Goal: Transaction & Acquisition: Book appointment/travel/reservation

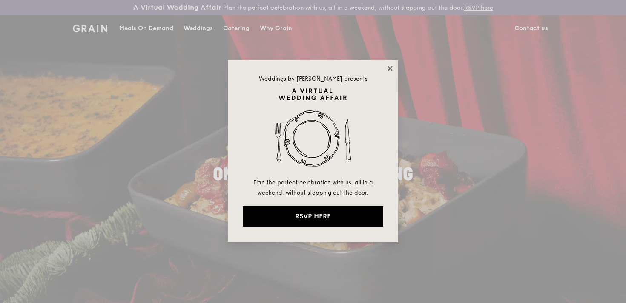
click at [390, 66] on icon at bounding box center [390, 69] width 8 height 8
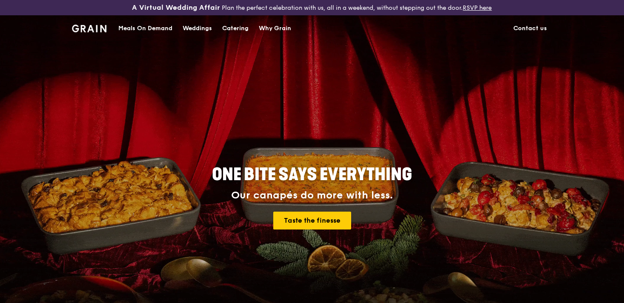
click at [239, 30] on div "Catering" at bounding box center [235, 29] width 26 height 26
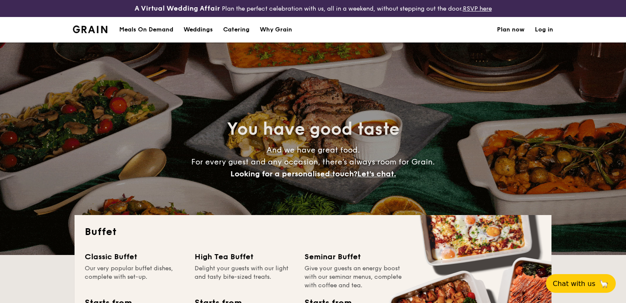
select select
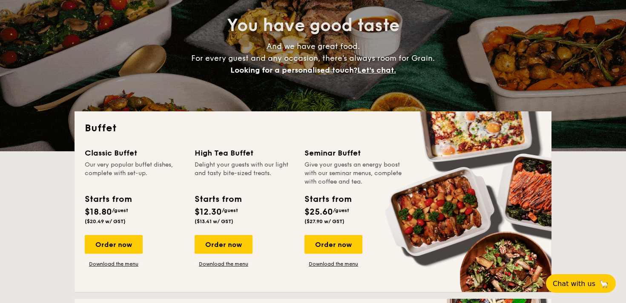
scroll to position [206, 0]
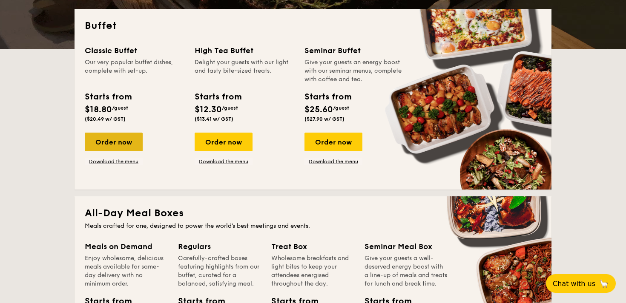
click at [124, 147] on div "Order now" at bounding box center [114, 142] width 58 height 19
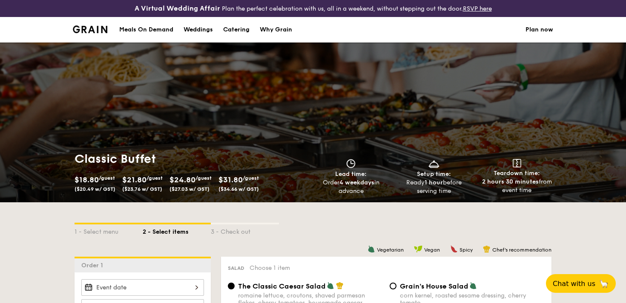
scroll to position [238, 0]
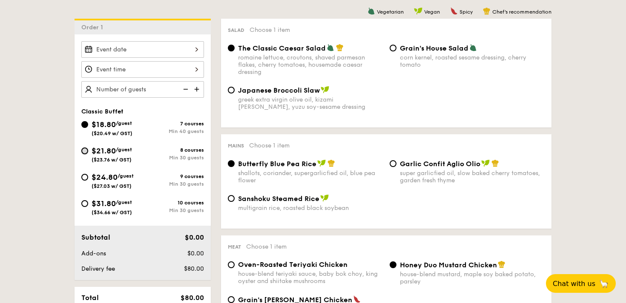
click at [86, 151] on input "$21.80 /guest ($23.76 w/ GST) 8 courses Min 30 guests" at bounding box center [84, 151] width 7 height 7
radio input "true"
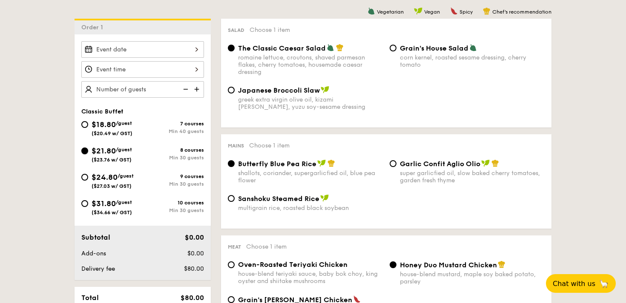
radio input "true"
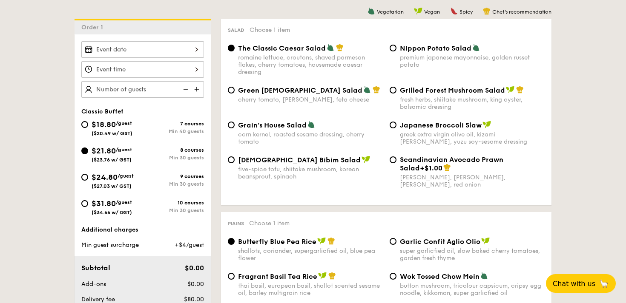
click at [411, 95] on div "Grilled Forest Mushroom Salad fresh herbs, shiitake mushroom, king oyster, bals…" at bounding box center [472, 98] width 145 height 25
click at [396, 94] on input "Grilled Forest Mushroom Salad fresh herbs, shiitake mushroom, king oyster, bals…" at bounding box center [392, 90] width 7 height 7
radio input "true"
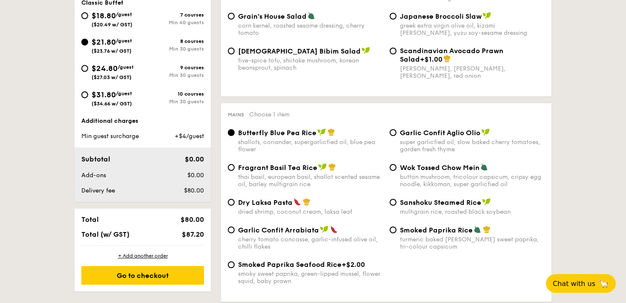
scroll to position [364, 0]
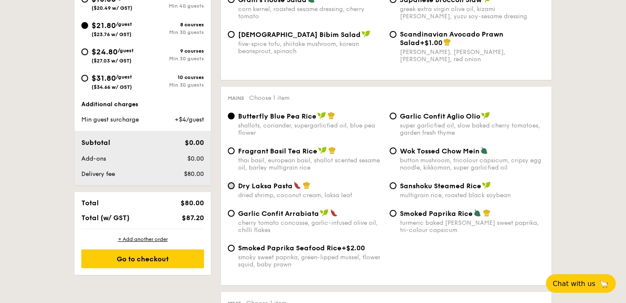
click at [230, 189] on input "Dry Laksa Pasta dried shrimp, coconut cream, laksa leaf" at bounding box center [231, 186] width 7 height 7
radio input "true"
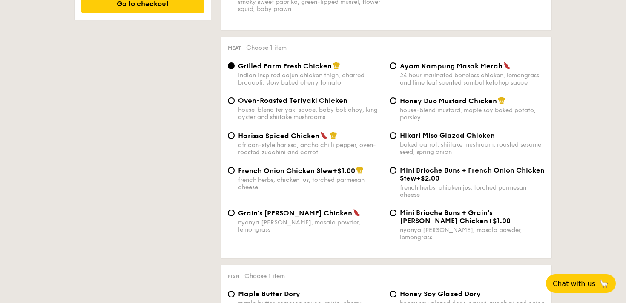
scroll to position [619, 0]
click at [399, 140] on div "Hikari Miso Glazed Chicken baked carrot, shiitake mushroom, roasted sesame seed…" at bounding box center [467, 144] width 162 height 24
click at [420, 140] on span "Hikari Miso Glazed Chicken" at bounding box center [447, 136] width 95 height 8
click at [396, 140] on input "Hikari Miso Glazed Chicken baked carrot, shiitake mushroom, roasted sesame seed…" at bounding box center [392, 136] width 7 height 7
radio input "true"
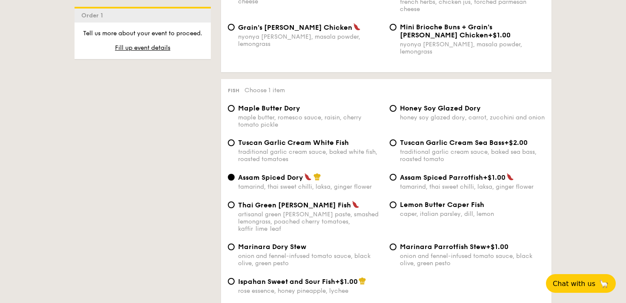
scroll to position [816, 0]
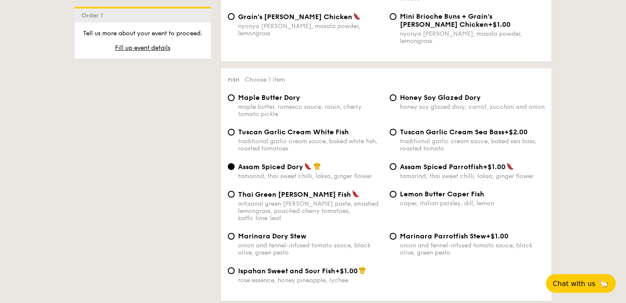
click at [254, 98] on span "Maple Butter Dory" at bounding box center [269, 98] width 62 height 8
click at [234, 98] on input "Maple Butter Dory maple butter, romesco sauce, raisin, cherry tomato pickle" at bounding box center [231, 97] width 7 height 7
radio input "true"
click at [300, 129] on span "Tuscan Garlic Cream White Fish" at bounding box center [293, 132] width 111 height 8
click at [234, 129] on input "Tuscan Garlic Cream White Fish traditional garlic cream sauce, baked white fish…" at bounding box center [231, 132] width 7 height 7
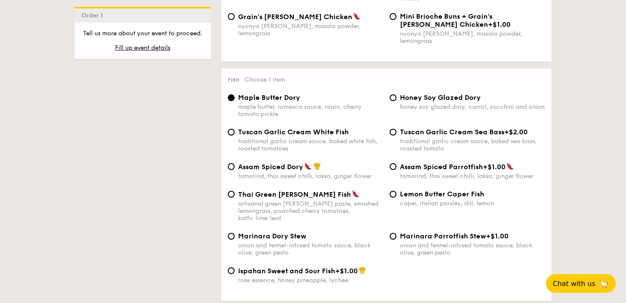
radio input "true"
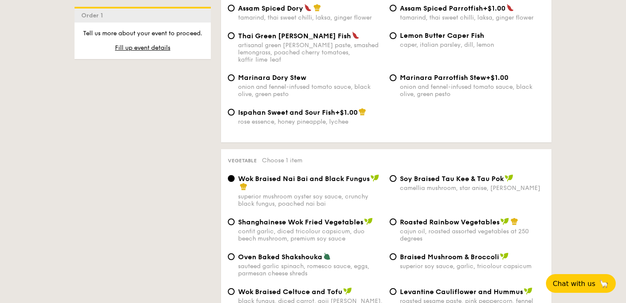
scroll to position [1056, 0]
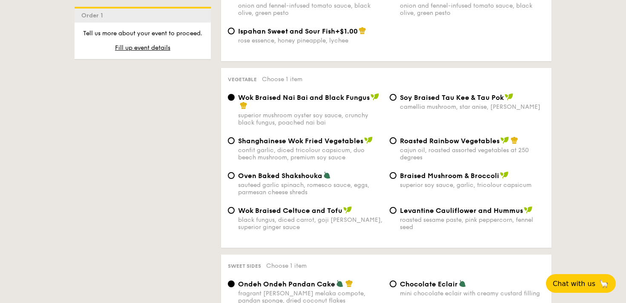
click at [273, 172] on span "Oven Baked Shakshouka" at bounding box center [280, 176] width 84 height 8
click at [234, 172] on input "Oven Baked Shakshouka sauteed garlic spinach, romesco sauce, eggs, parmesan che…" at bounding box center [231, 175] width 7 height 7
radio input "true"
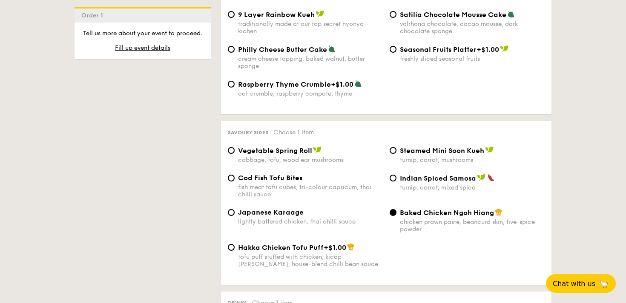
scroll to position [1395, 0]
click at [416, 185] on div "turnip, carrot, mixed spice" at bounding box center [472, 188] width 145 height 7
click at [396, 182] on input "Indian Spiced Samosa turnip, carrot, mixed spice" at bounding box center [392, 178] width 7 height 7
radio input "true"
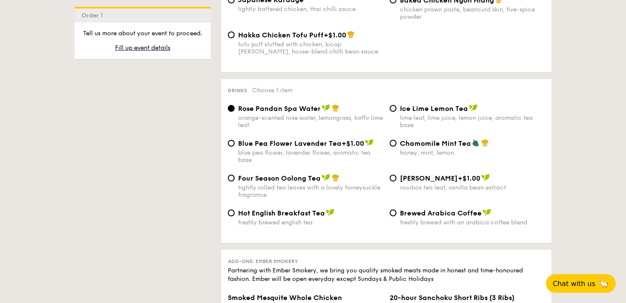
scroll to position [1617, 0]
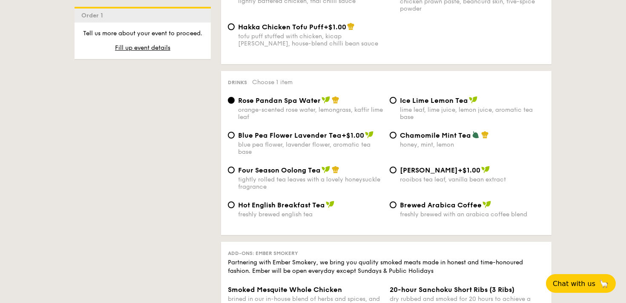
click at [428, 137] on span "Chamomile Mint Tea" at bounding box center [435, 135] width 71 height 8
click at [396, 137] on input "Chamomile Mint Tea honey, mint, lemon" at bounding box center [392, 135] width 7 height 7
radio input "true"
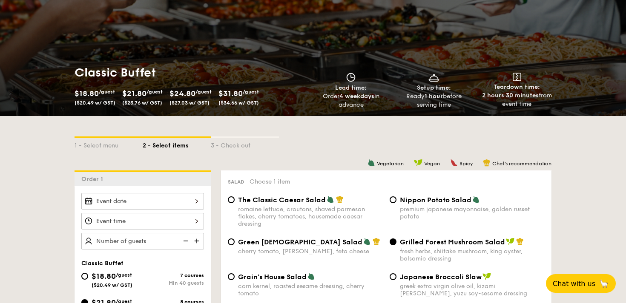
scroll to position [215, 0]
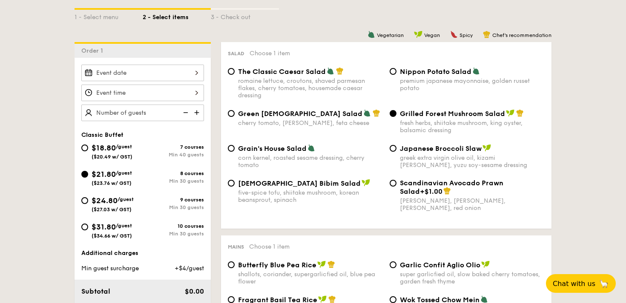
select select
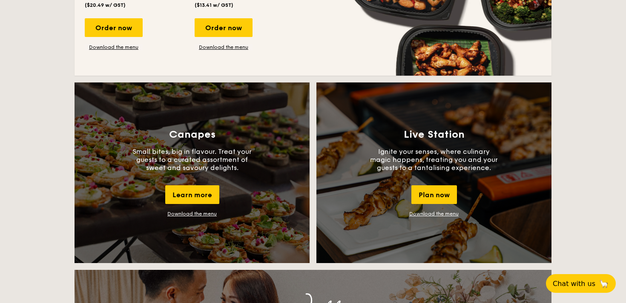
scroll to position [726, 0]
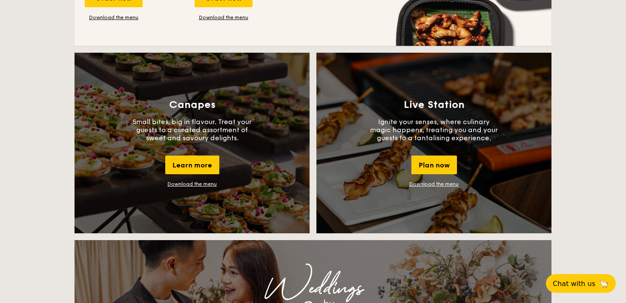
click at [437, 131] on p "Ignite your senses, where culinary magic happens, treating you and your guests …" at bounding box center [434, 130] width 128 height 24
click at [445, 185] on link "Download the menu" at bounding box center [433, 184] width 49 height 6
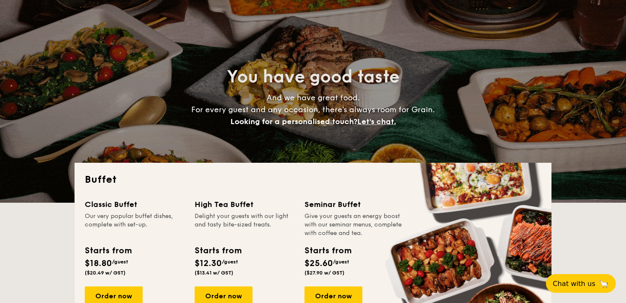
scroll to position [53, 0]
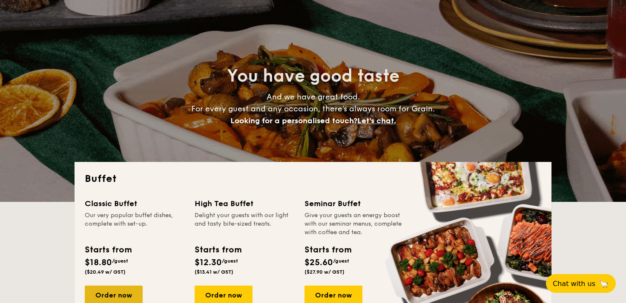
click at [119, 294] on div "Order now" at bounding box center [114, 295] width 58 height 19
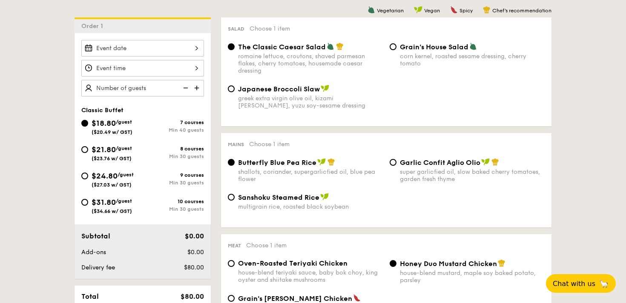
scroll to position [290, 0]
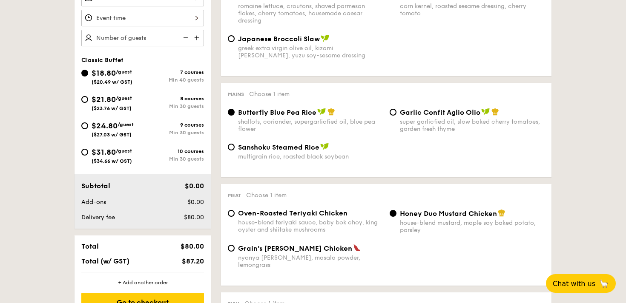
click at [110, 101] on span "$21.80" at bounding box center [103, 99] width 24 height 9
click at [88, 101] on input "$21.80 /guest ($23.76 w/ GST) 8 courses Min 30 guests" at bounding box center [84, 99] width 7 height 7
radio input "true"
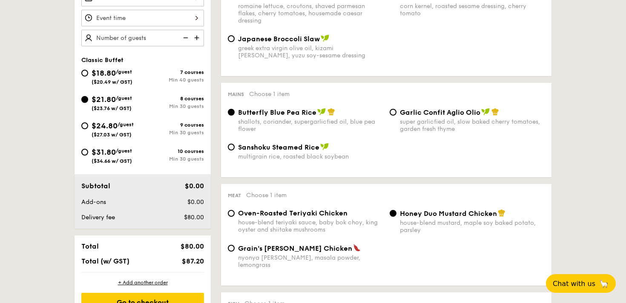
radio input "true"
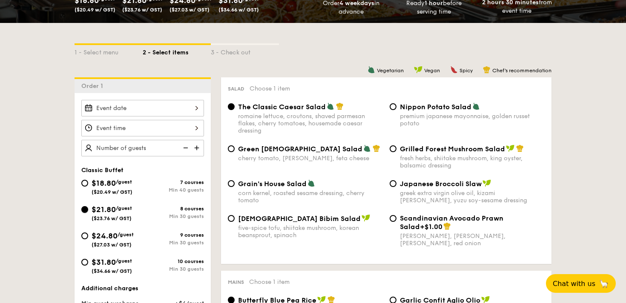
scroll to position [169, 0]
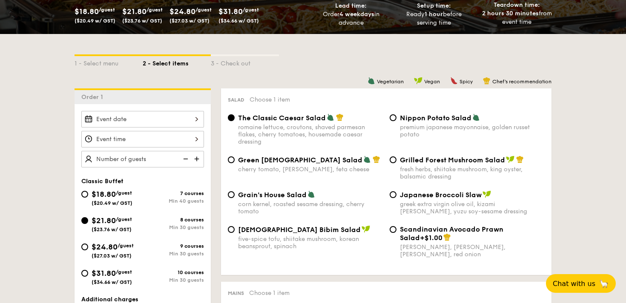
click at [409, 164] on span "Grilled Forest Mushroom Salad" at bounding box center [452, 160] width 105 height 8
click at [396, 163] on input "Grilled Forest Mushroom Salad fresh herbs, shiitake mushroom, king oyster, bals…" at bounding box center [392, 160] width 7 height 7
radio input "true"
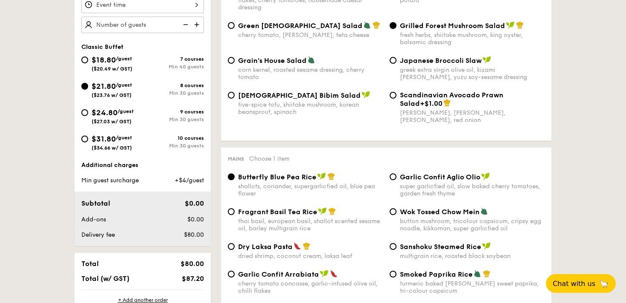
scroll to position [349, 0]
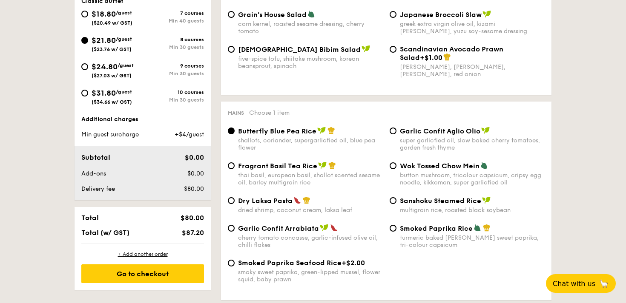
click at [303, 197] on div "Fragrant Basil Tea Rice thai basil, european basil, shallot scented sesame oil,…" at bounding box center [385, 179] width 323 height 35
click at [281, 200] on span "Dry Laksa Pasta" at bounding box center [265, 201] width 54 height 8
click at [234, 200] on input "Dry Laksa Pasta dried shrimp, coconut cream, laksa leaf" at bounding box center [231, 200] width 7 height 7
radio input "true"
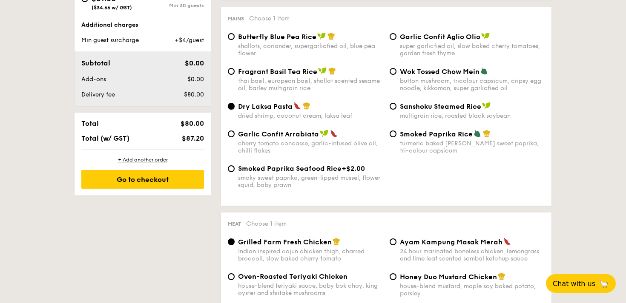
scroll to position [544, 0]
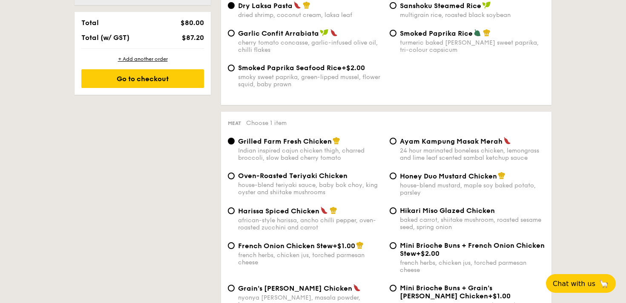
click at [402, 221] on div "baked carrot, shiitake mushroom, roasted sesame seed, spring onion" at bounding box center [472, 224] width 145 height 14
click at [396, 214] on input "Hikari Miso Glazed Chicken baked carrot, shiitake mushroom, roasted sesame seed…" at bounding box center [392, 211] width 7 height 7
radio input "true"
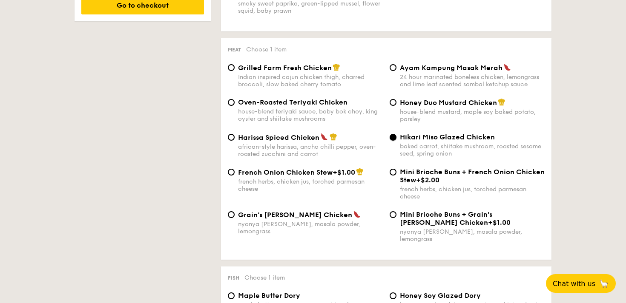
scroll to position [790, 0]
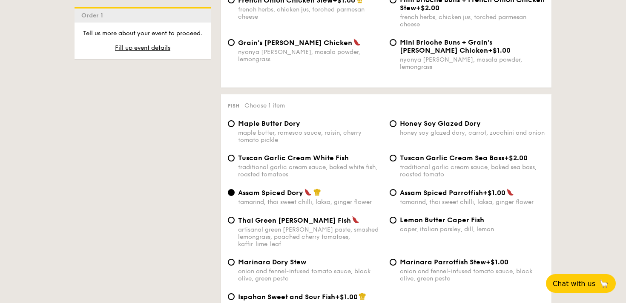
click at [320, 166] on div "traditional garlic cream sauce, baked white fish, roasted tomatoes" at bounding box center [310, 171] width 145 height 14
click at [234, 162] on input "Tuscan Garlic Cream White Fish traditional garlic cream sauce, baked white fish…" at bounding box center [231, 158] width 7 height 7
radio input "true"
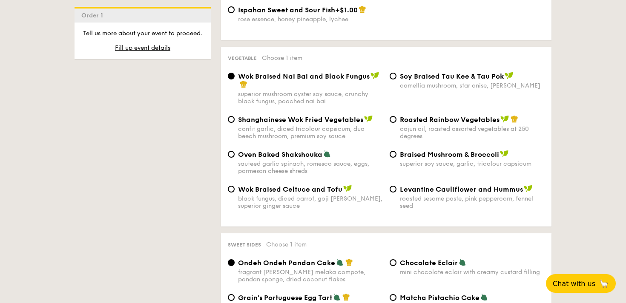
scroll to position [1108, 0]
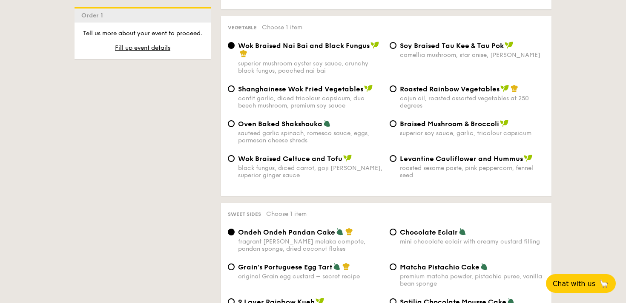
click at [306, 121] on span "Oven Baked Shakshouka" at bounding box center [280, 124] width 84 height 8
click at [234, 121] on input "Oven Baked Shakshouka sauteed garlic spinach, romesco sauce, eggs, parmesan che…" at bounding box center [231, 123] width 7 height 7
radio input "true"
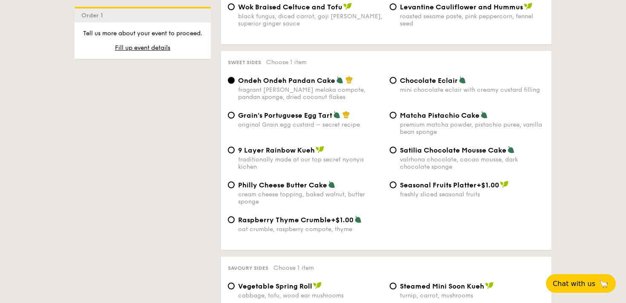
scroll to position [1458, 0]
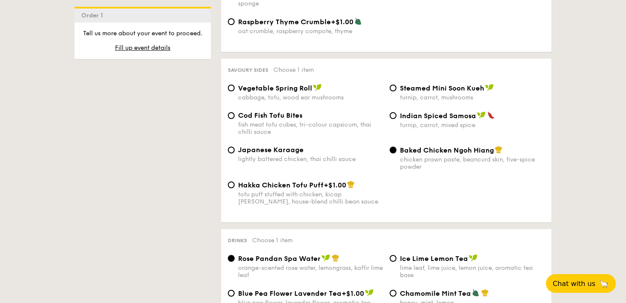
click at [405, 122] on div "turnip, carrot, mixed spice" at bounding box center [472, 125] width 145 height 7
click at [396, 119] on input "Indian Spiced Samosa turnip, carrot, mixed spice" at bounding box center [392, 115] width 7 height 7
radio input "true"
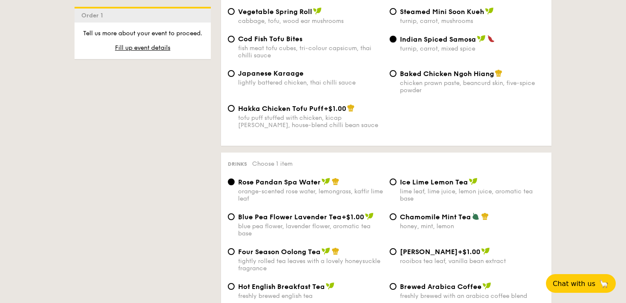
scroll to position [1627, 0]
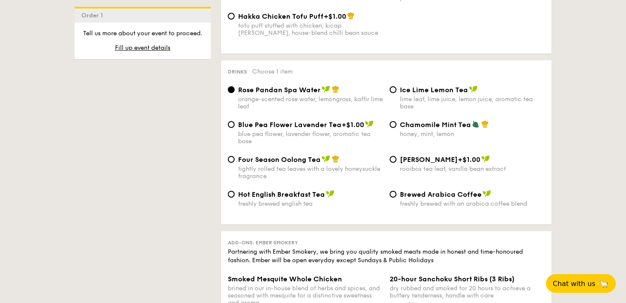
click at [420, 131] on div "honey, mint, lemon" at bounding box center [472, 134] width 145 height 7
click at [396, 128] on input "Chamomile Mint Tea honey, mint, lemon" at bounding box center [392, 124] width 7 height 7
radio input "true"
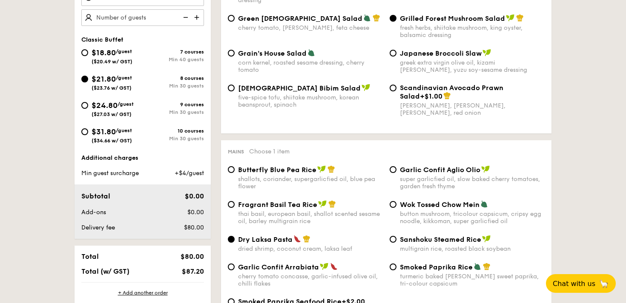
scroll to position [274, 0]
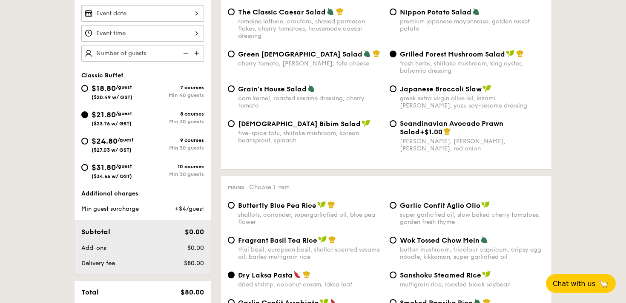
click at [120, 12] on div at bounding box center [142, 13] width 123 height 17
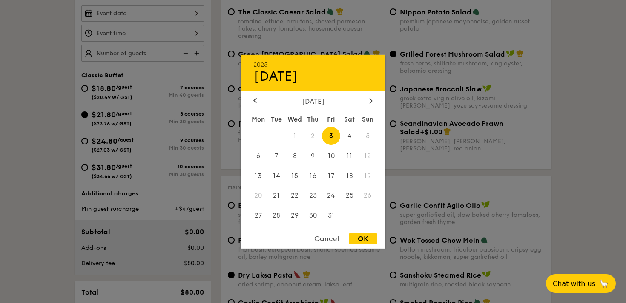
click at [331, 137] on span "3" at bounding box center [331, 136] width 18 height 18
click at [332, 137] on span "3" at bounding box center [331, 136] width 18 height 18
click at [369, 235] on div "OK" at bounding box center [363, 238] width 28 height 11
type input "Oct 03, 2025"
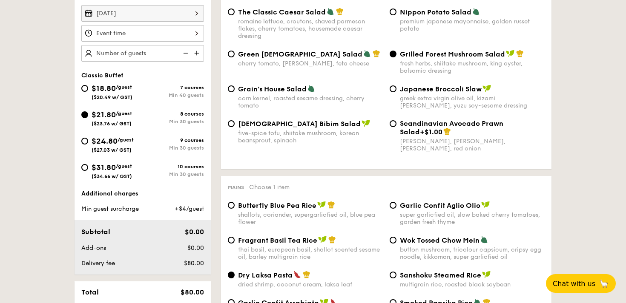
click at [139, 27] on div at bounding box center [142, 33] width 123 height 17
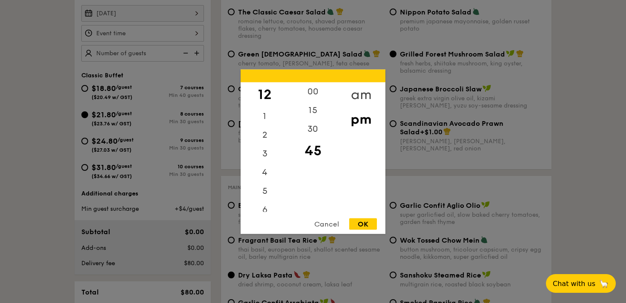
click at [360, 100] on div "am" at bounding box center [361, 94] width 48 height 25
click at [263, 210] on div "11" at bounding box center [264, 206] width 48 height 25
click at [311, 111] on div "15" at bounding box center [313, 113] width 48 height 25
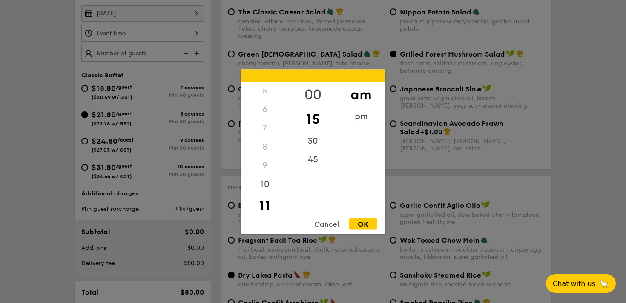
click at [306, 93] on div "00" at bounding box center [313, 94] width 48 height 25
click at [363, 223] on div "OK" at bounding box center [363, 223] width 28 height 11
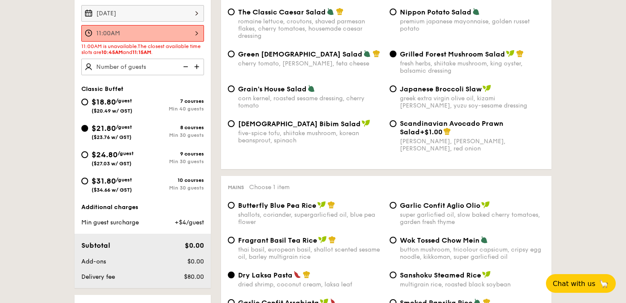
scroll to position [265, 0]
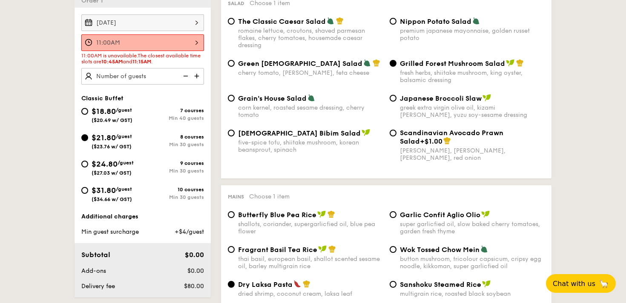
click at [149, 43] on div "11:00AM" at bounding box center [142, 42] width 123 height 17
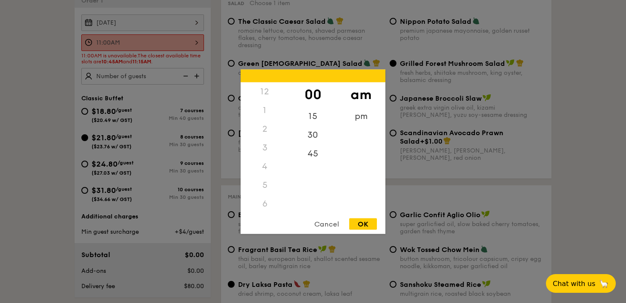
scroll to position [101, 0]
click at [315, 116] on div "15" at bounding box center [313, 119] width 48 height 25
click at [360, 223] on div "OK" at bounding box center [363, 223] width 28 height 11
type input "11:15AM"
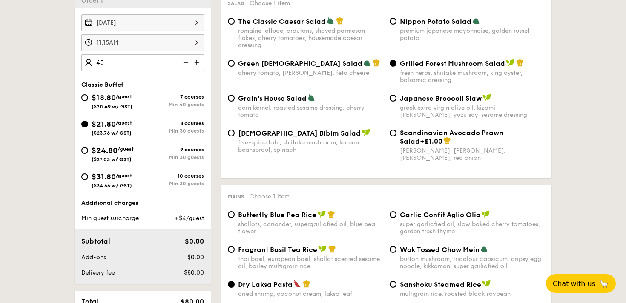
type input "45 guests"
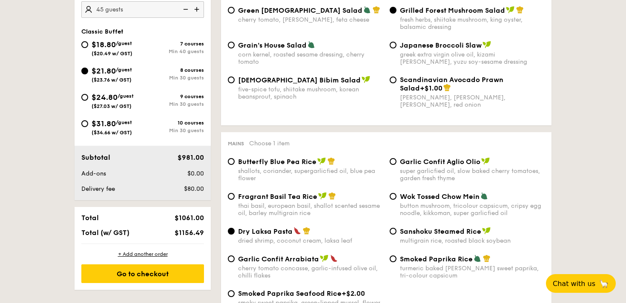
scroll to position [325, 0]
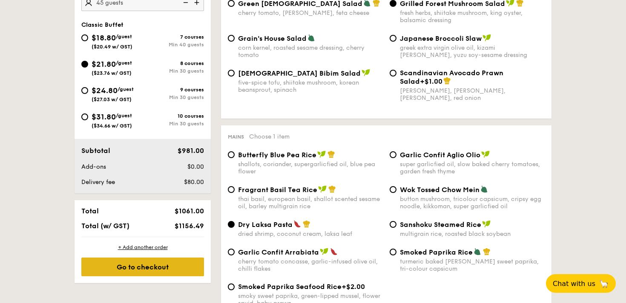
click at [185, 267] on div "Go to checkout" at bounding box center [142, 267] width 123 height 19
